Goal: Use online tool/utility: Utilize a website feature to perform a specific function

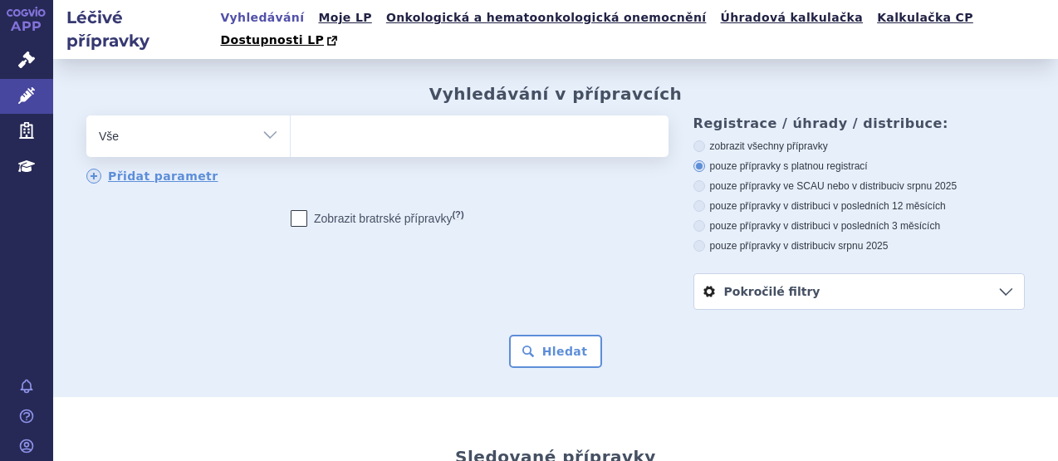
click at [336, 116] on ul at bounding box center [477, 132] width 373 height 35
click at [291, 116] on select at bounding box center [290, 136] width 1 height 42
type input "ky"
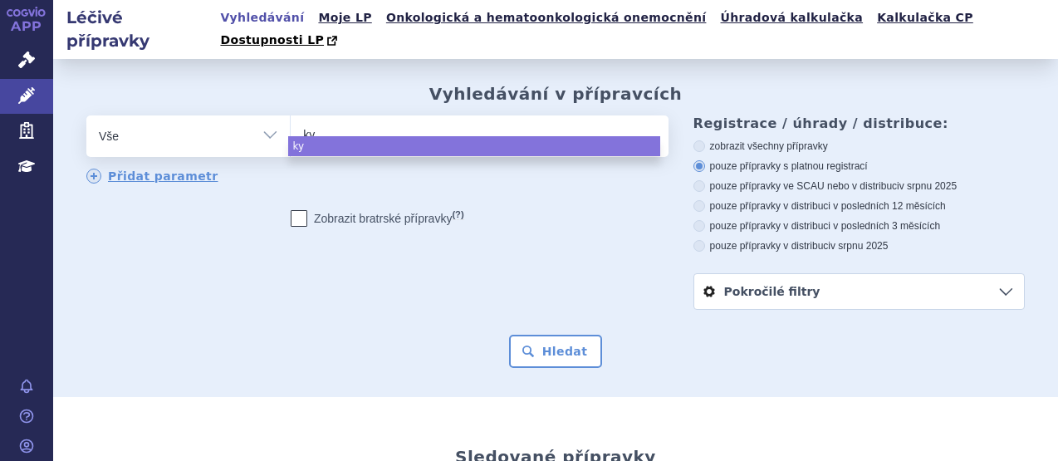
type input "kym"
type input "kymr"
type input "kymri"
type input "kymria"
type input "kymriah"
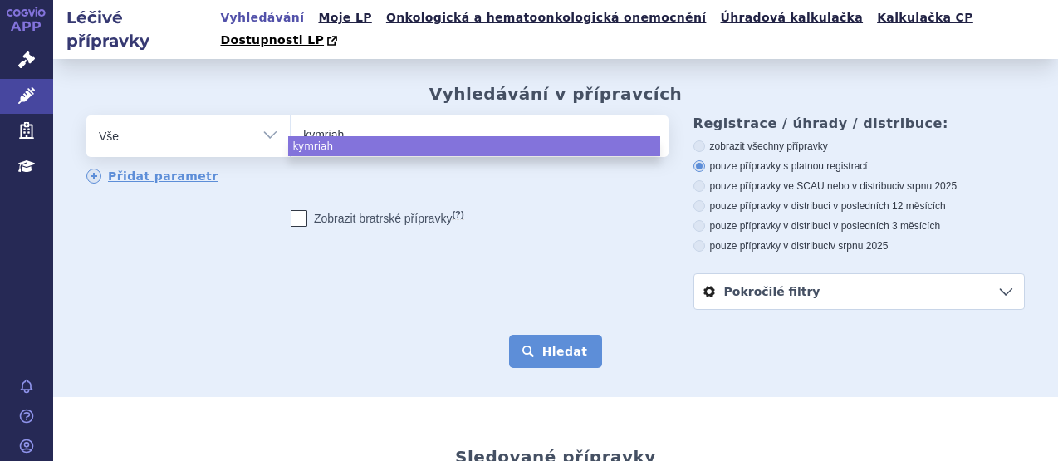
select select "kymriah"
click at [551, 335] on button "Hledat" at bounding box center [556, 351] width 94 height 33
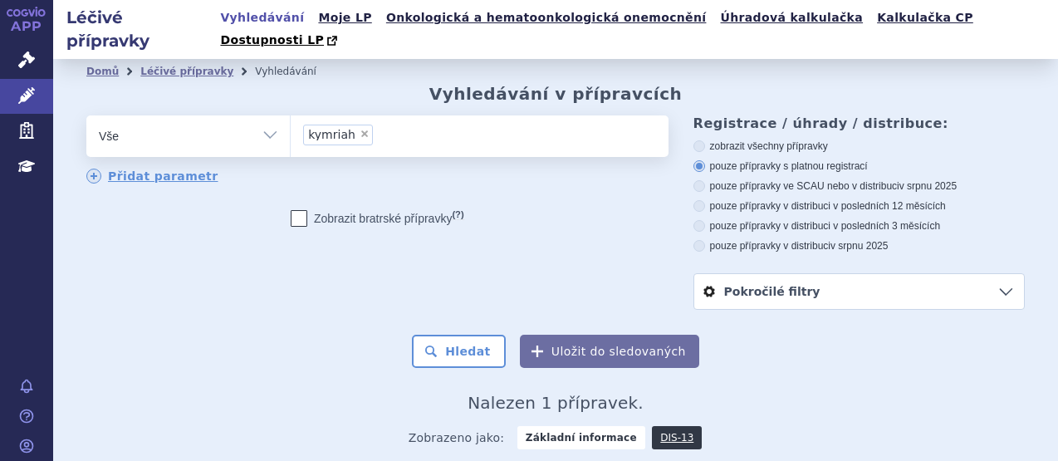
scroll to position [138, 0]
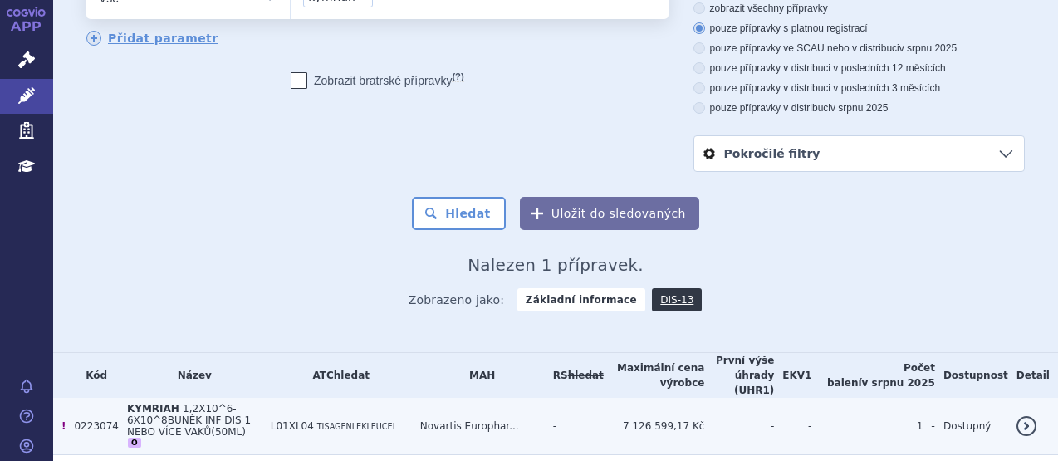
click at [186, 403] on span "1,2X10^6-6X10^8BUNĚK INF DIS 1 NEBO VÍCE VAKŮ(50ML)" at bounding box center [189, 420] width 124 height 35
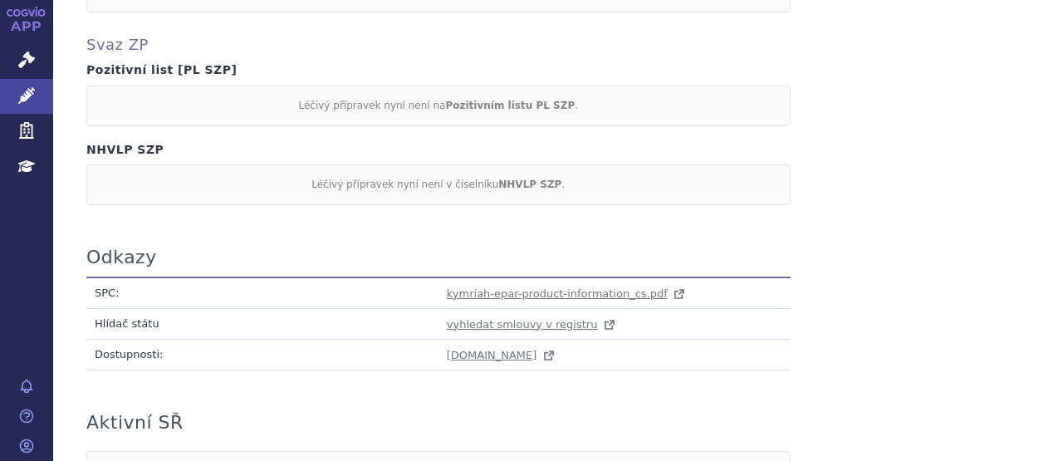
scroll to position [1102, 0]
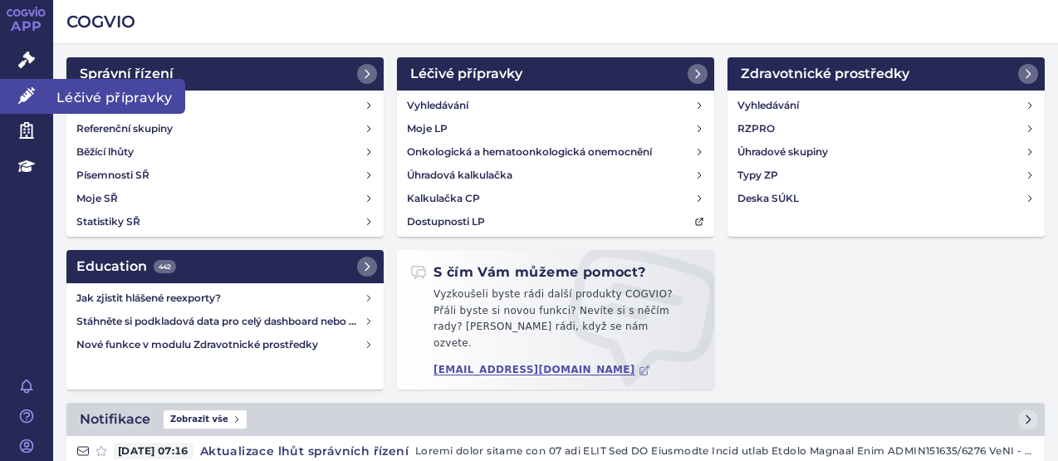
click at [35, 92] on link "Léčivé přípravky" at bounding box center [26, 96] width 53 height 35
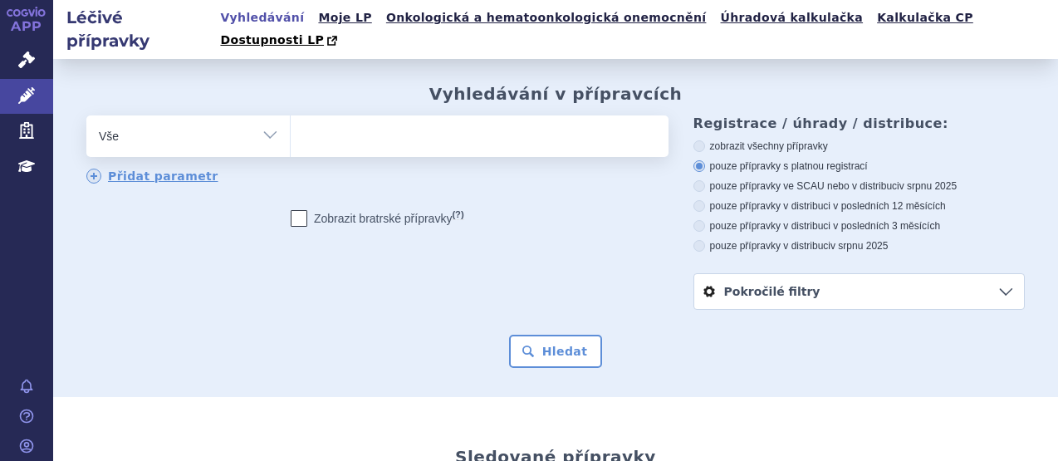
click at [315, 115] on ul at bounding box center [477, 132] width 373 height 35
click at [291, 115] on select at bounding box center [290, 136] width 1 height 42
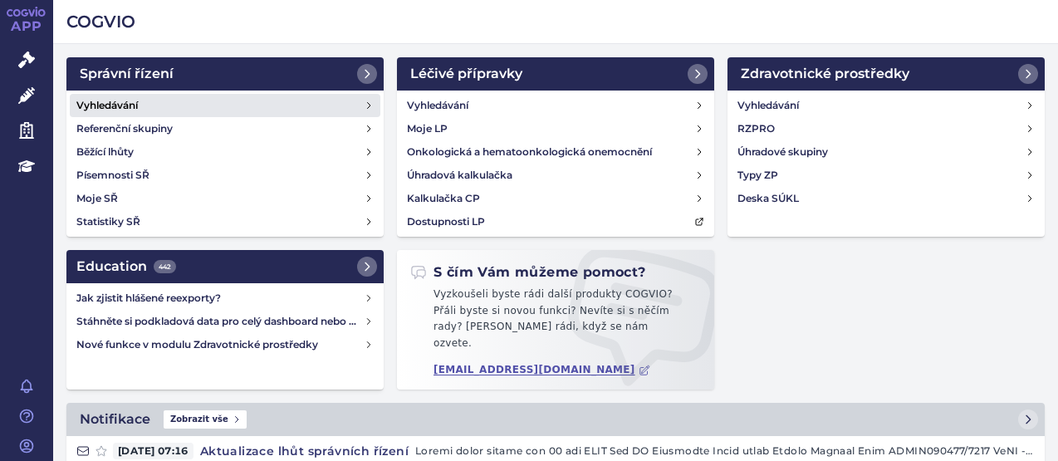
click at [133, 105] on h4 "Vyhledávání" at bounding box center [106, 105] width 61 height 17
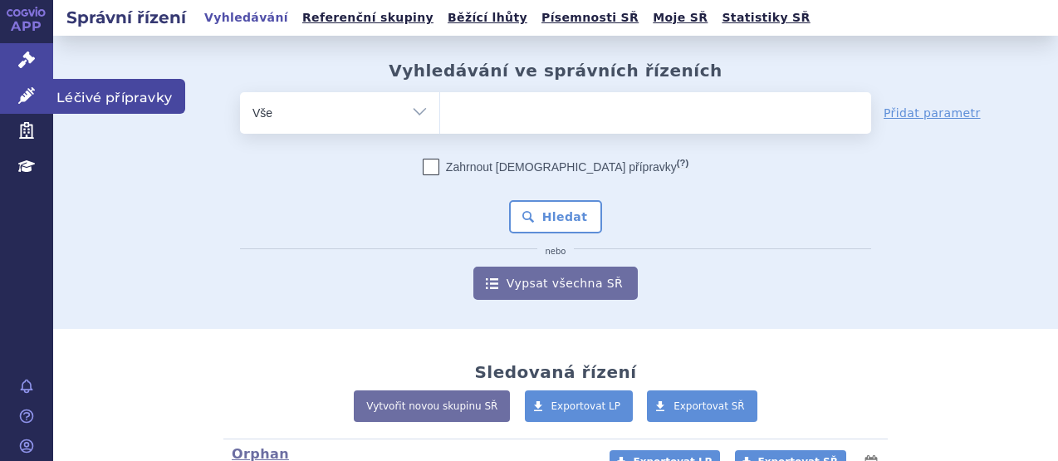
click at [34, 95] on icon at bounding box center [26, 95] width 17 height 17
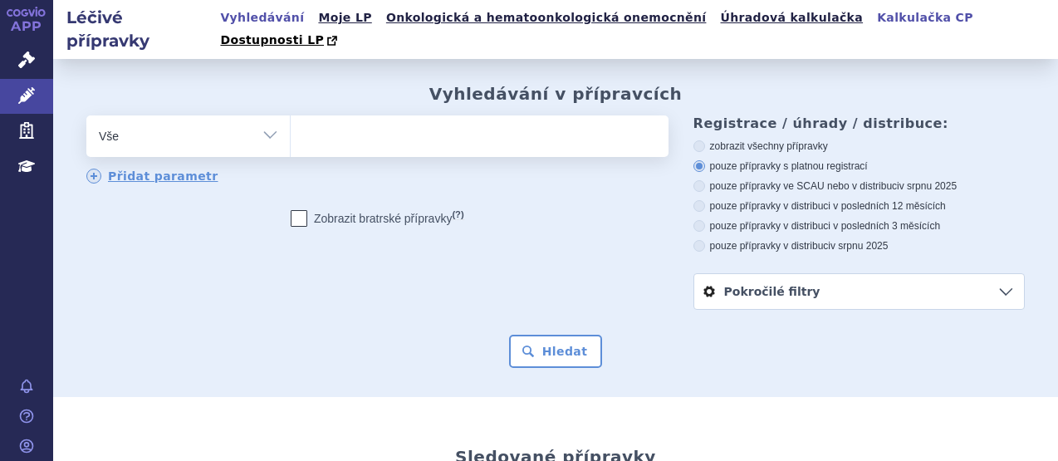
click at [872, 17] on link "Kalkulačka CP" at bounding box center [925, 18] width 106 height 22
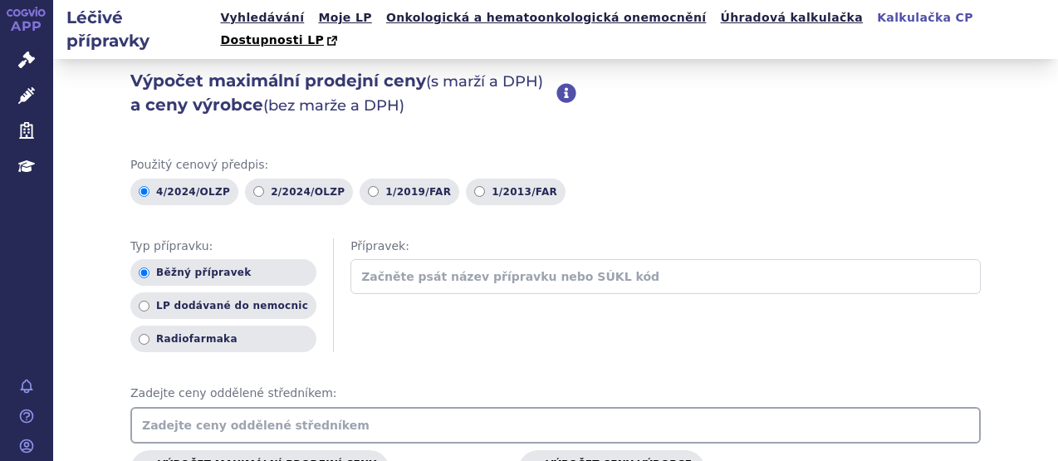
scroll to position [83, 0]
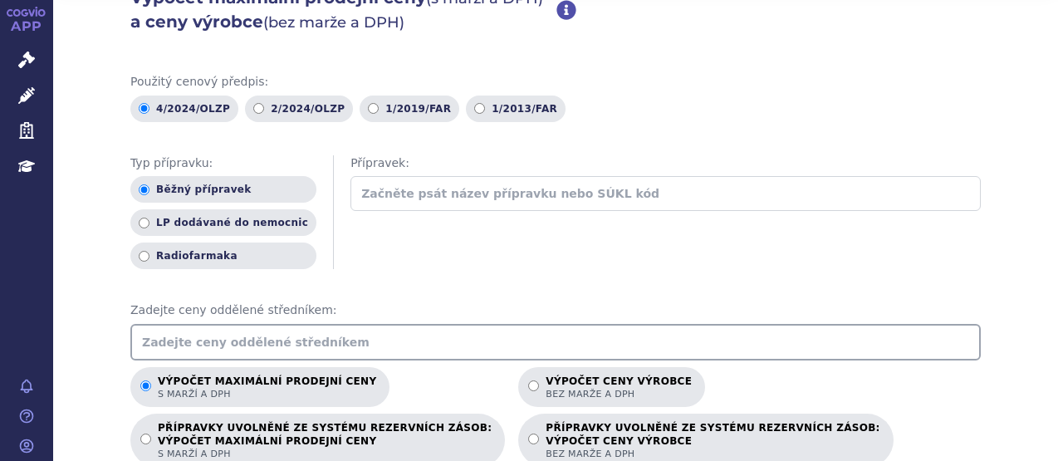
click at [256, 330] on input "text" at bounding box center [555, 342] width 850 height 37
click at [173, 324] on input "5 814 153.00" at bounding box center [555, 342] width 850 height 37
click at [172, 324] on input "5 814 153.00" at bounding box center [555, 342] width 850 height 37
click at [171, 324] on input "5 814 153.00" at bounding box center [555, 342] width 850 height 37
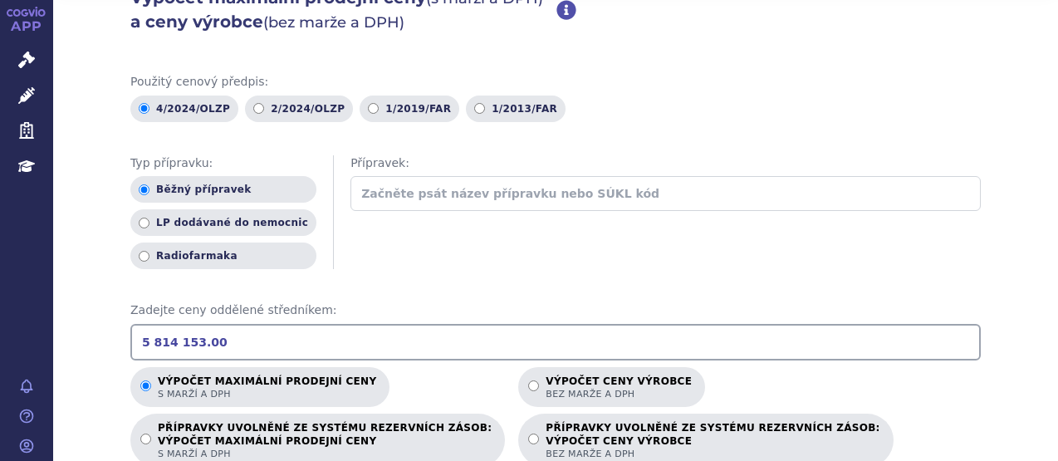
click at [169, 324] on input "5 814 153.00" at bounding box center [555, 342] width 850 height 37
click at [144, 325] on input "5 814153.00" at bounding box center [555, 342] width 850 height 37
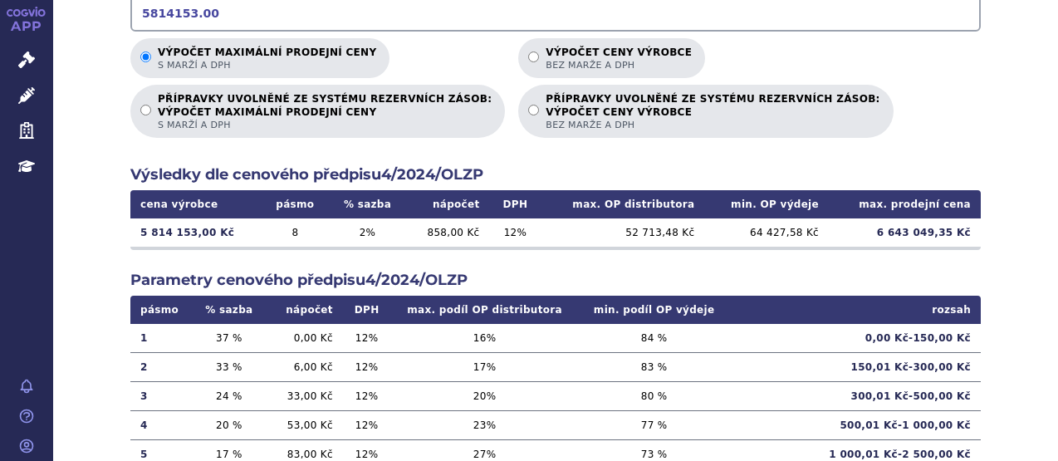
scroll to position [415, 0]
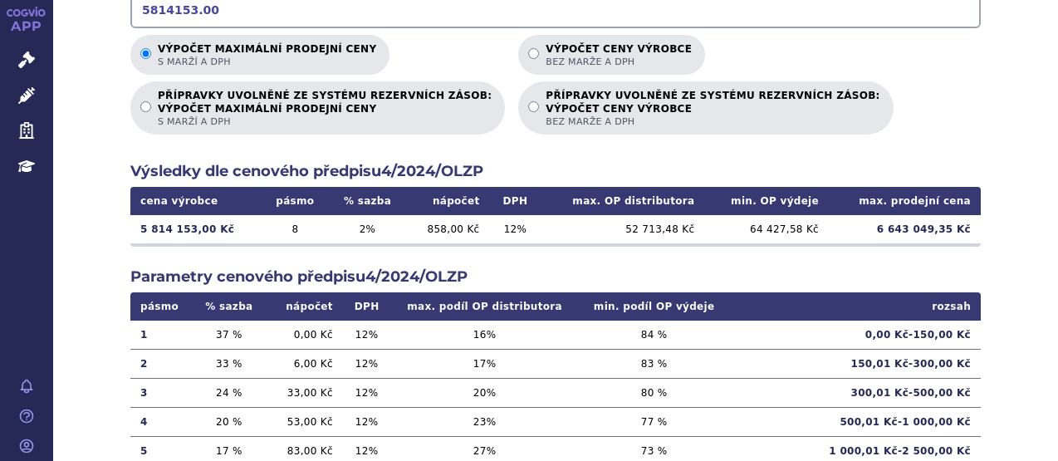
type input "5814153.00"
drag, startPoint x: 887, startPoint y: 205, endPoint x: 950, endPoint y: 215, distance: 63.1
click at [950, 215] on td "6 643 049,35 Kč" at bounding box center [904, 229] width 152 height 28
copy td "6 643 049,35"
